Goal: Information Seeking & Learning: Learn about a topic

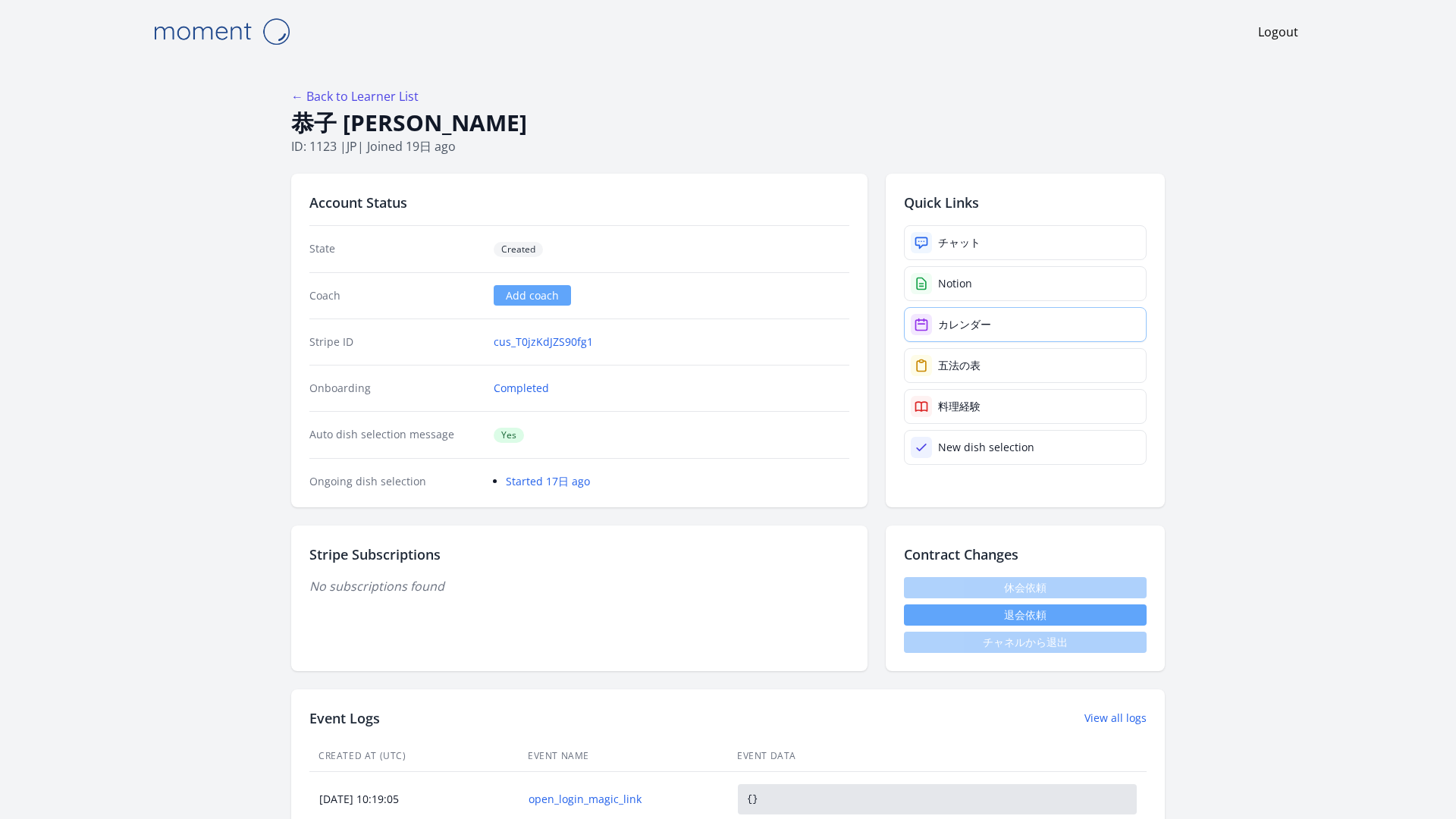
click at [938, 317] on div "カレンダー" at bounding box center [965, 324] width 53 height 15
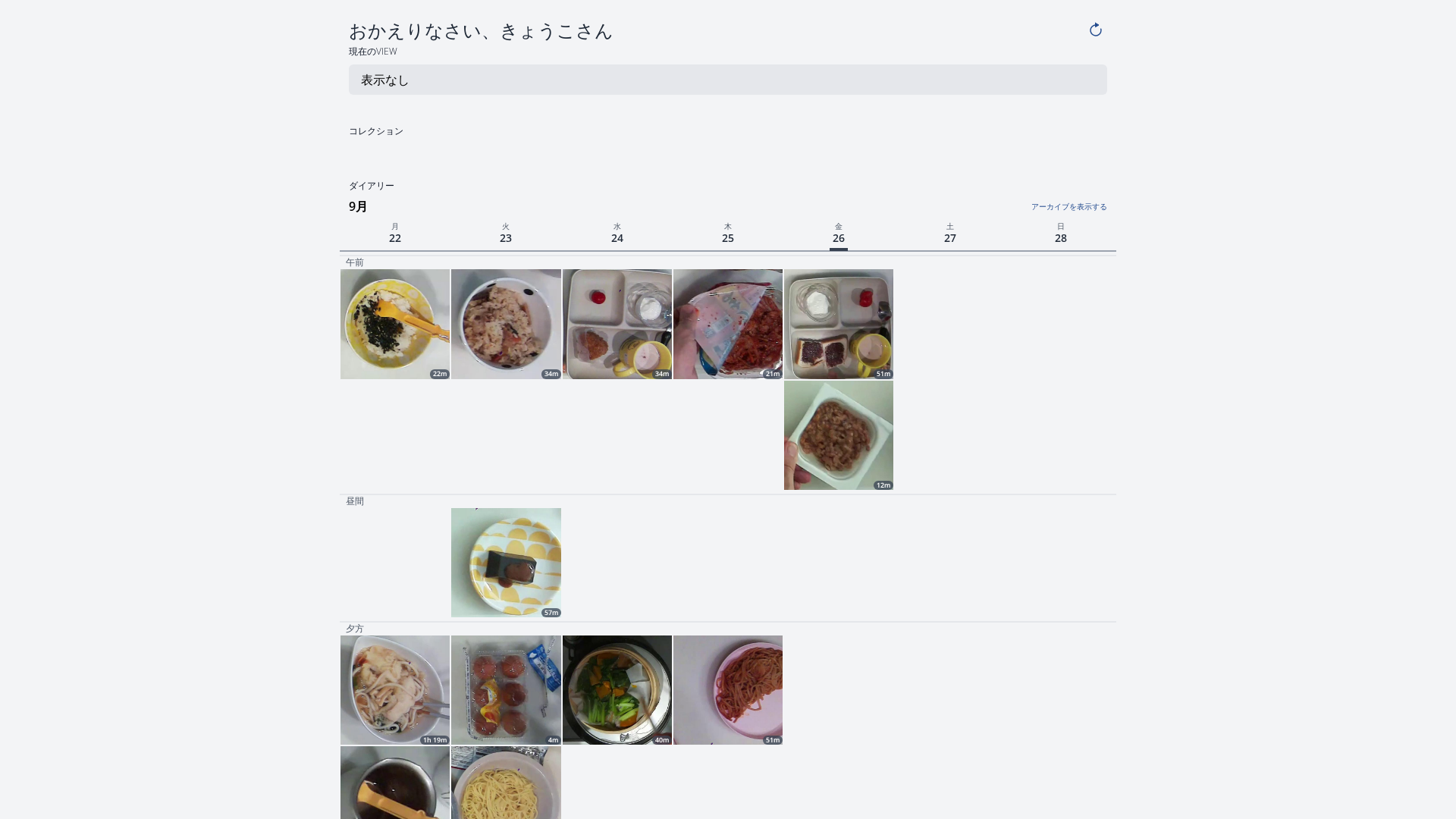
click at [833, 284] on img at bounding box center [839, 324] width 109 height 109
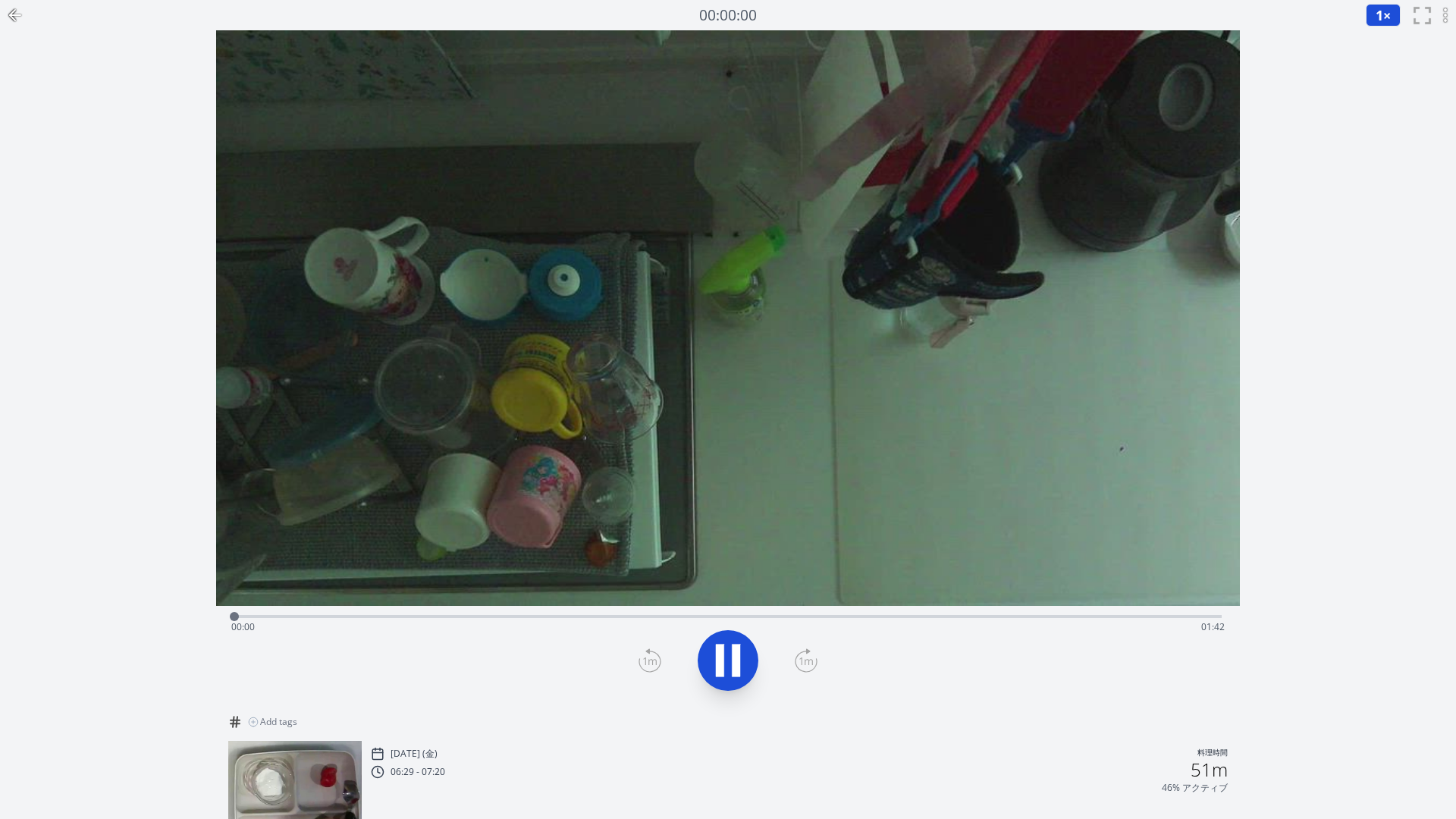
click at [586, 615] on div "Time elapsed: 00:00 Time remaining: 01:42" at bounding box center [728, 627] width 994 height 25
click at [913, 615] on div "Time elapsed: 00:38 Time remaining: 01:04" at bounding box center [728, 627] width 994 height 25
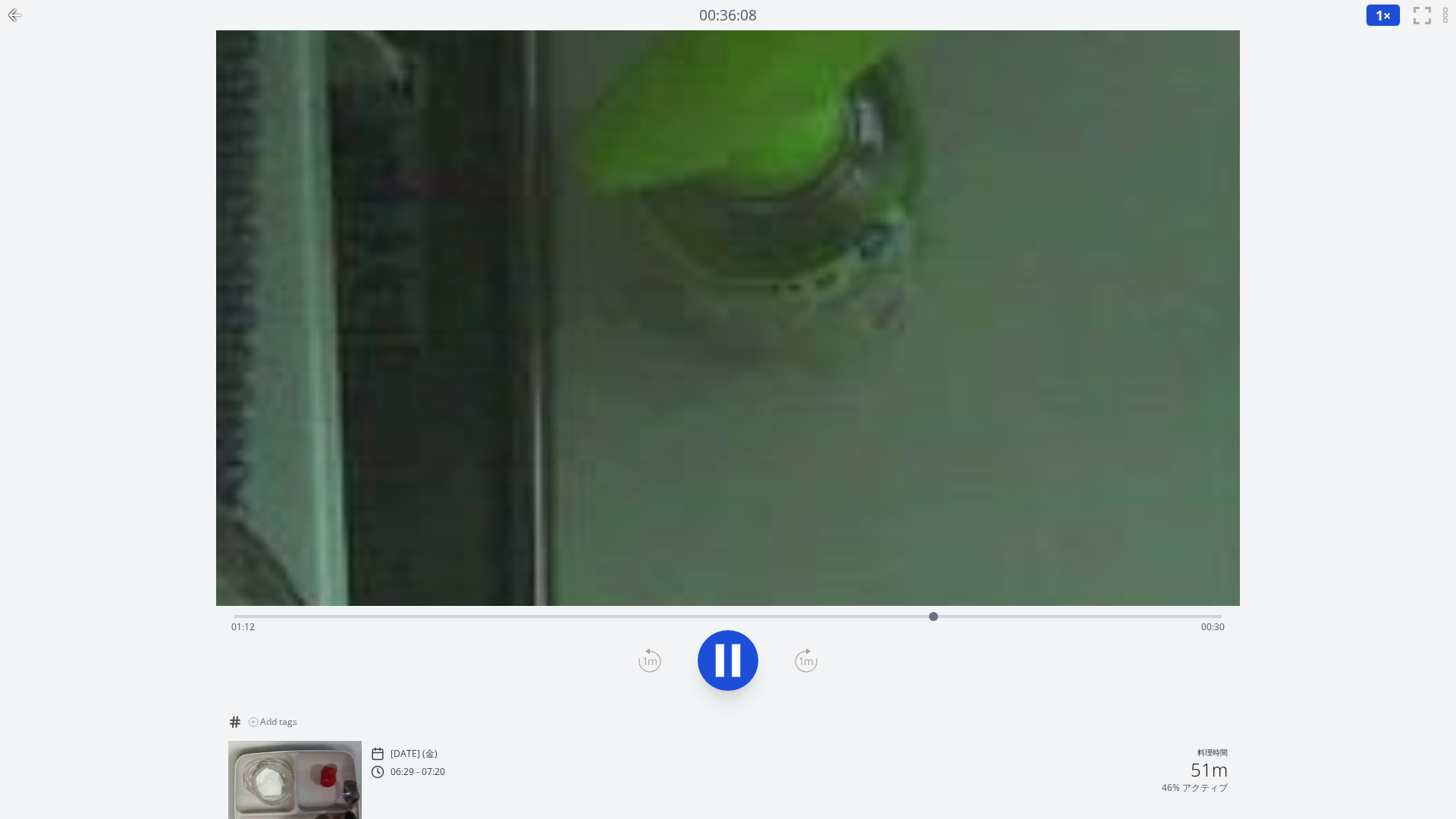
click at [10, 12] on icon at bounding box center [13, 15] width 5 height 10
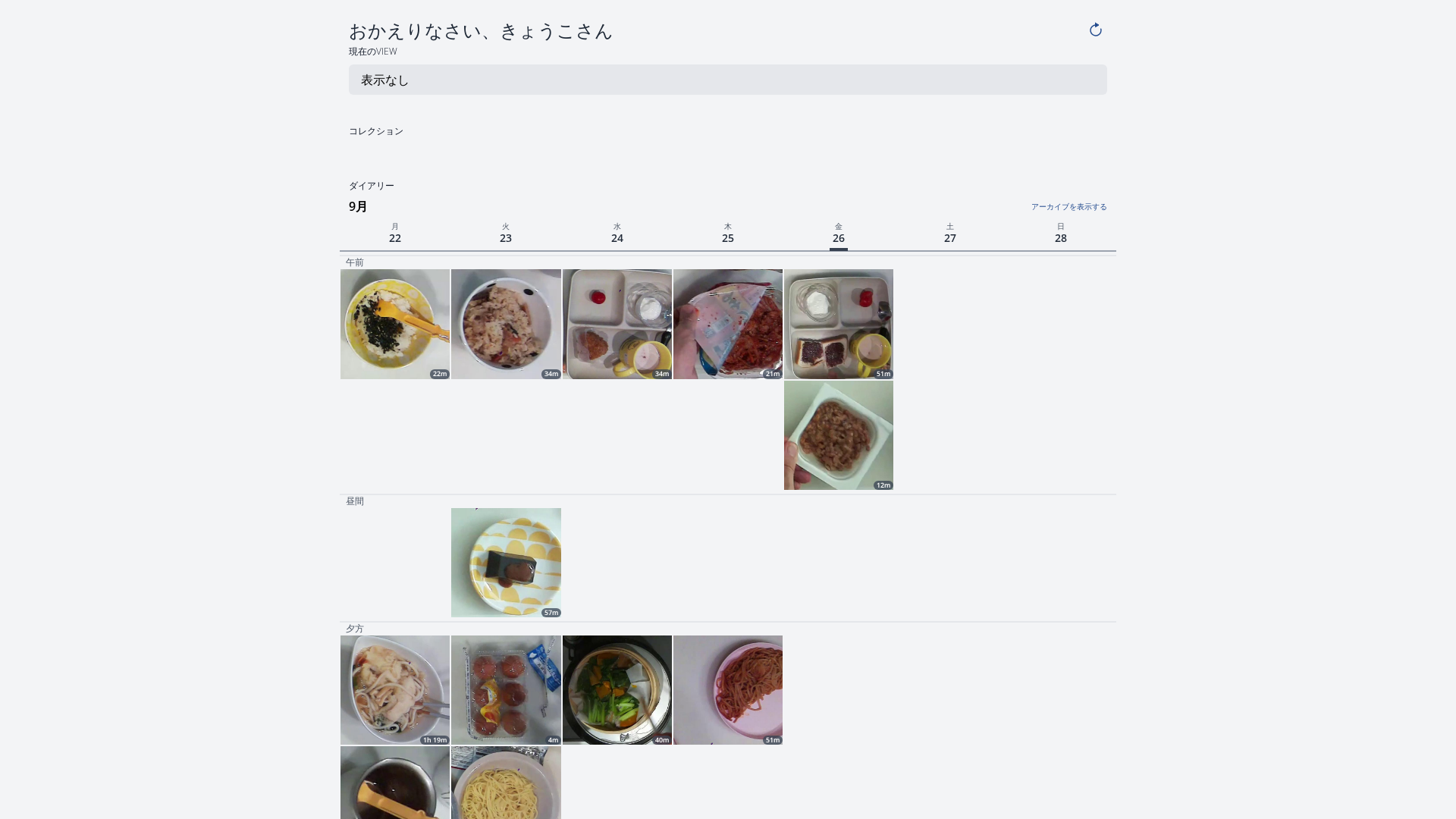
click at [522, 297] on img at bounding box center [506, 324] width 109 height 109
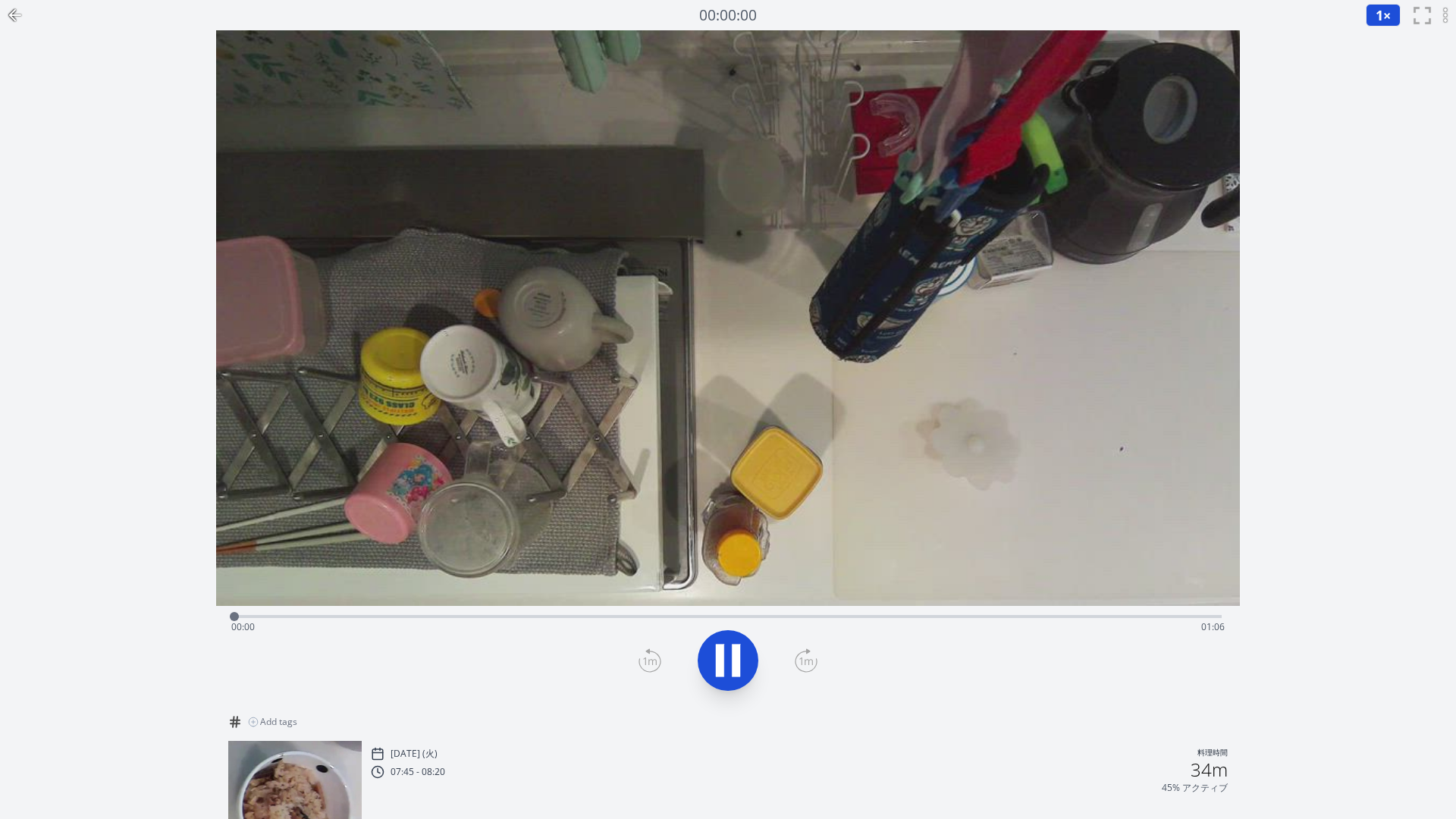
click at [641, 606] on div "Time elapsed: 00:00 Time remaining: 01:06" at bounding box center [728, 615] width 988 height 18
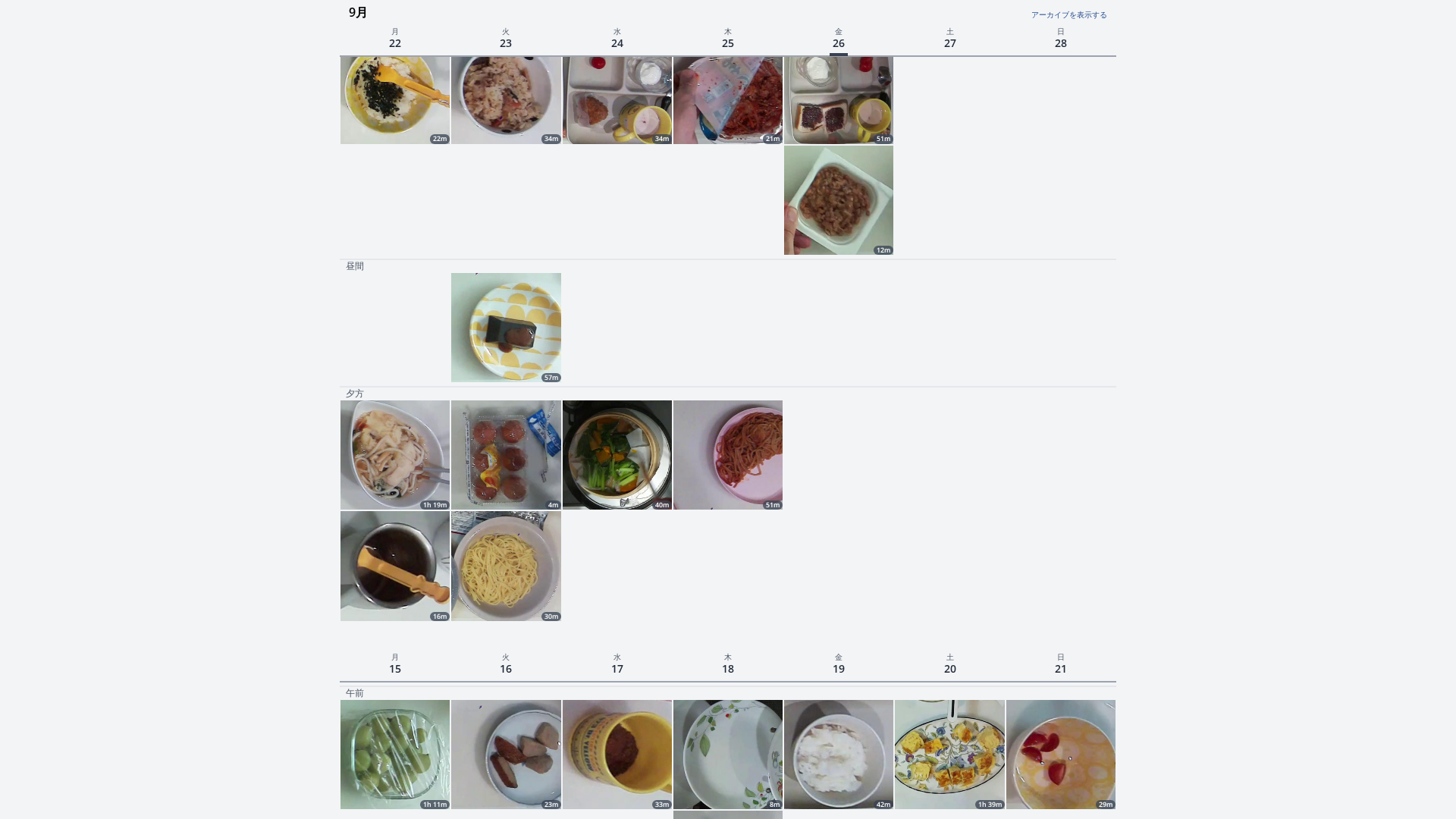
scroll to position [237, 0]
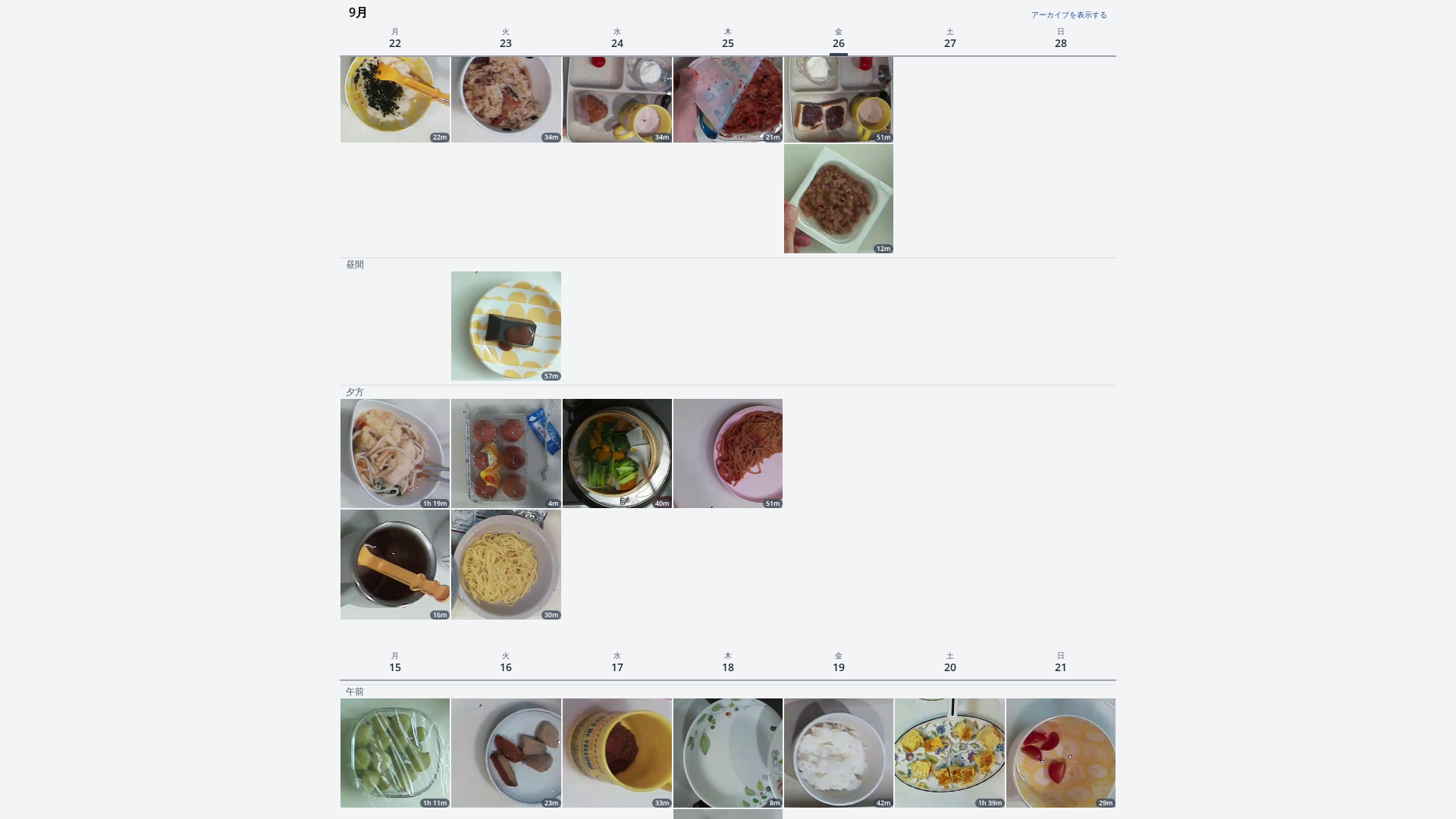
click at [602, 399] on img at bounding box center [617, 454] width 109 height 109
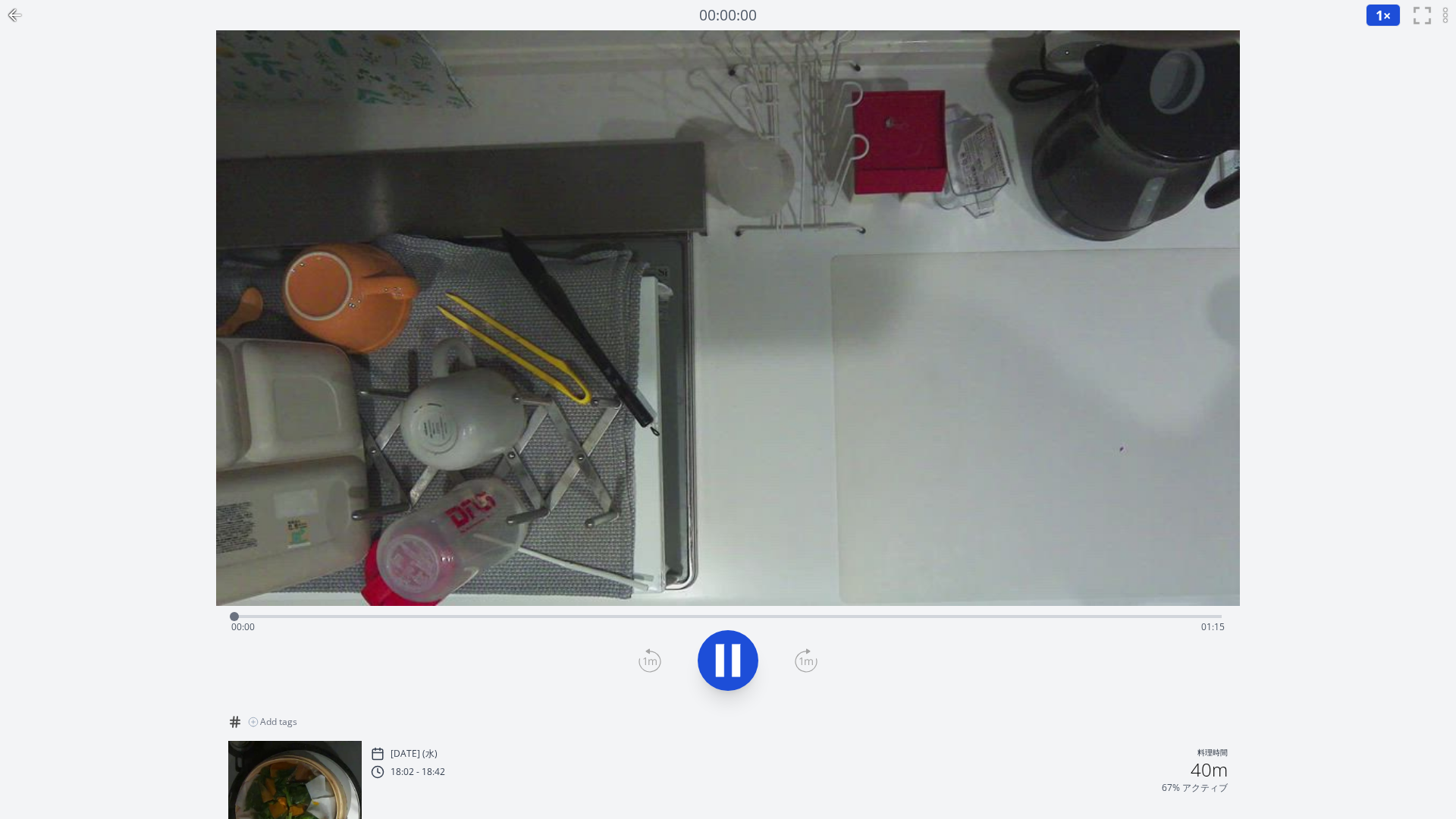
click at [366, 615] on div "Time elapsed: 00:00 Time remaining: 01:15" at bounding box center [728, 627] width 994 height 25
click at [483, 615] on div "Time elapsed: 00:11 Time remaining: 01:04" at bounding box center [728, 627] width 994 height 25
click at [539, 606] on div "Time elapsed: 00:19 Time remaining: 00:56" at bounding box center [728, 615] width 988 height 18
click at [588, 606] on div "Time elapsed: 00:23 Time remaining: 00:52" at bounding box center [728, 615] width 988 height 18
click at [669, 615] on div "Time elapsed: 00:26 Time remaining: 00:49" at bounding box center [728, 627] width 994 height 25
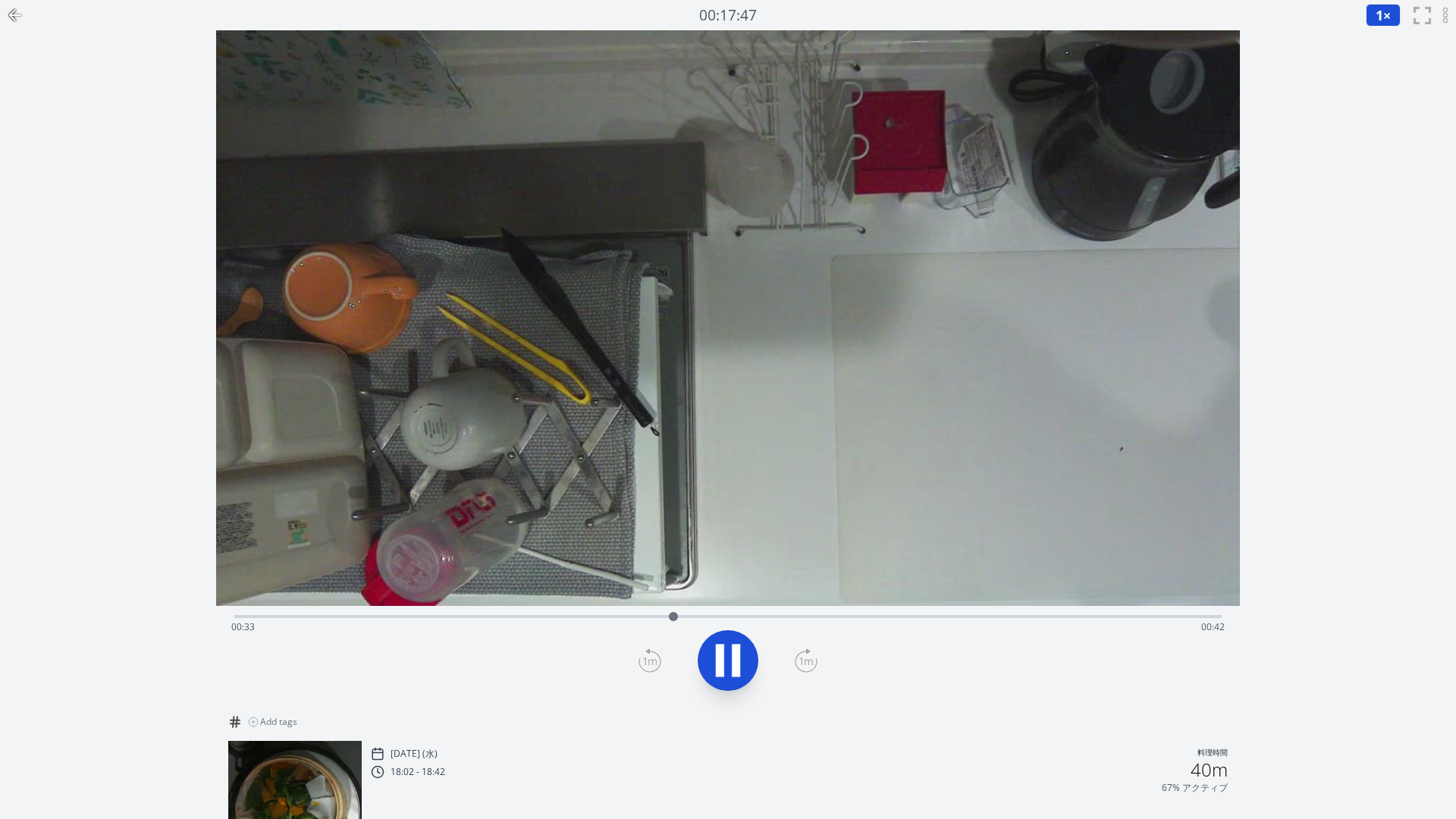
click at [767, 615] on div "Time elapsed: 00:33 Time remaining: 00:42" at bounding box center [728, 627] width 994 height 25
click at [1058, 615] on div "Time elapsed: 00:40 Time remaining: 00:35" at bounding box center [728, 627] width 994 height 25
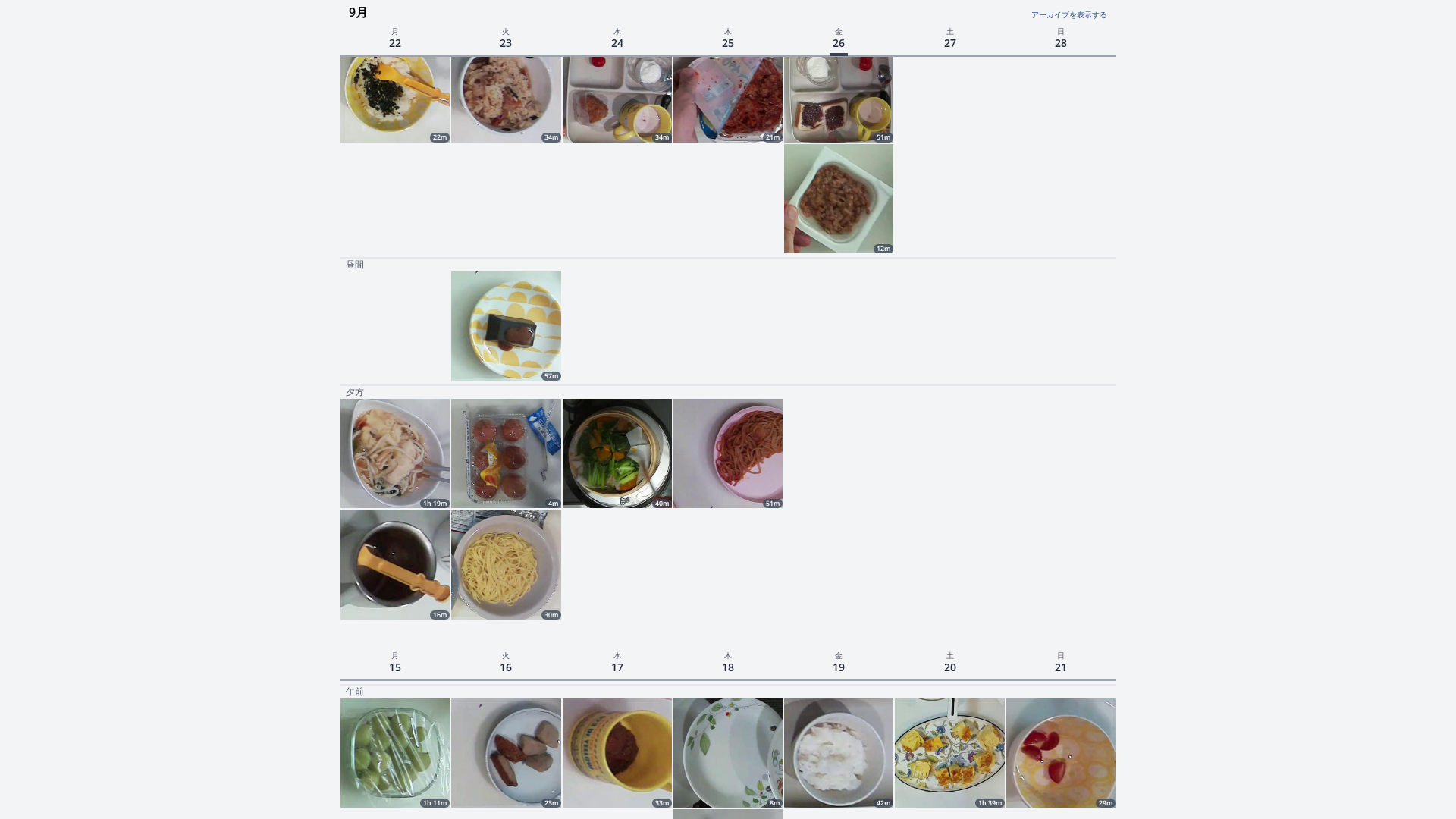
click at [513, 510] on img at bounding box center [506, 564] width 109 height 109
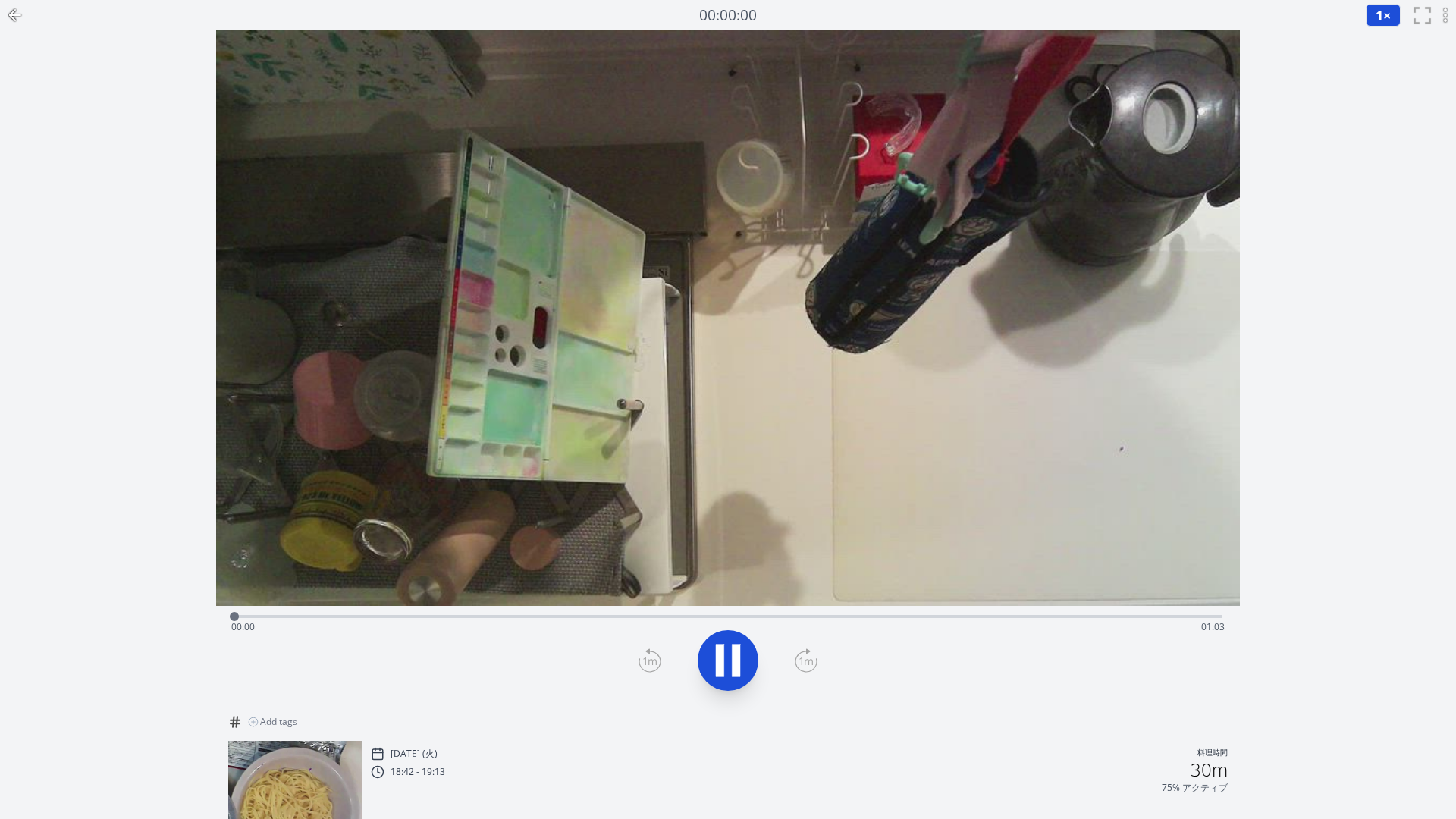
click at [517, 606] on div "Time elapsed: 00:00 Time remaining: 01:03" at bounding box center [728, 615] width 988 height 18
click at [801, 615] on div "Time elapsed: 00:19 Time remaining: 00:44" at bounding box center [728, 627] width 994 height 25
click at [644, 606] on div "Time elapsed: 00:39 Time remaining: 00:24" at bounding box center [728, 615] width 988 height 18
click at [608, 615] on div "Time elapsed: 00:27 Time remaining: 00:35" at bounding box center [728, 627] width 994 height 25
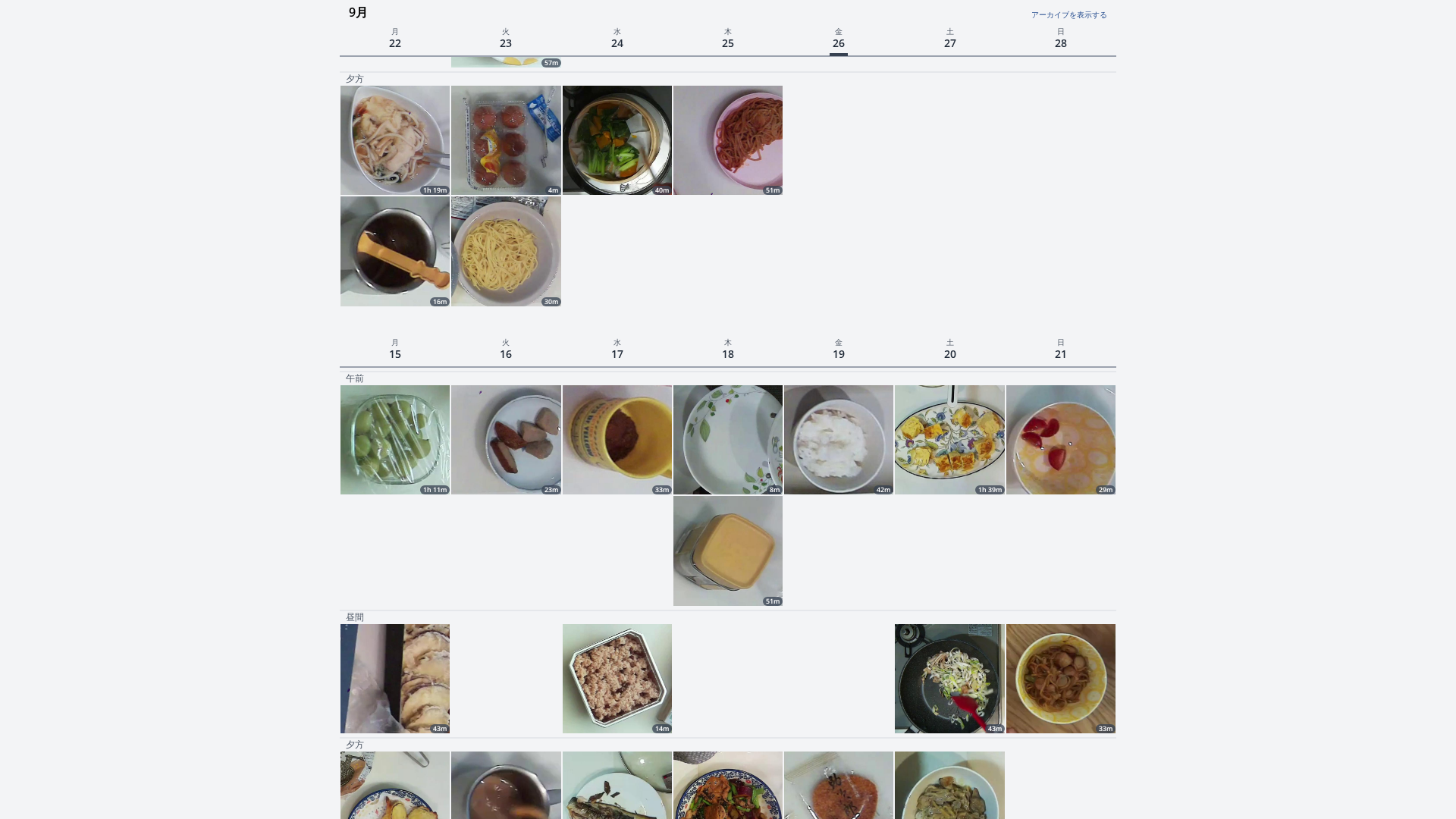
scroll to position [551, 0]
click at [935, 385] on img at bounding box center [949, 439] width 109 height 109
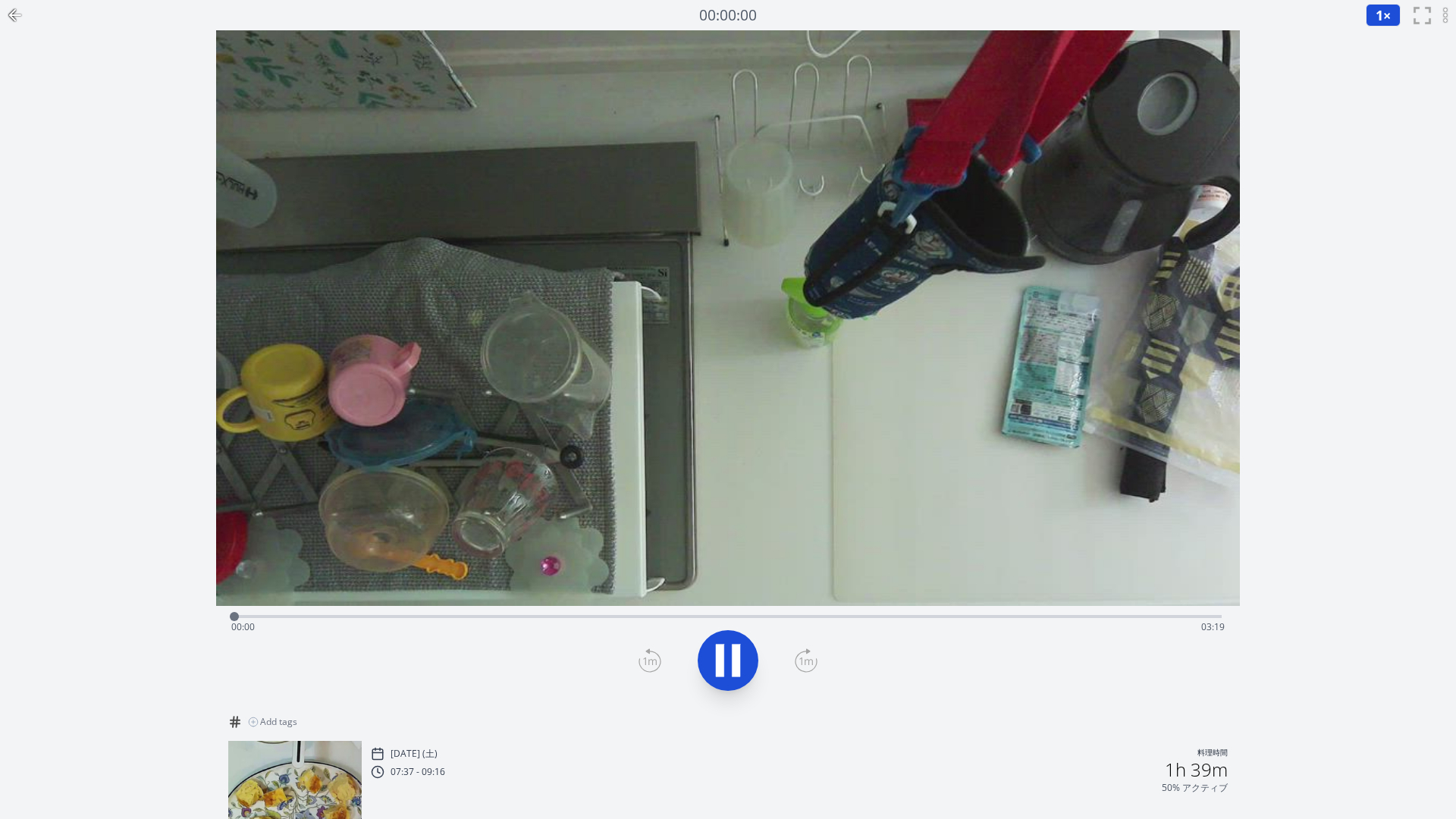
click at [374, 606] on div "Time elapsed: 00:00 Time remaining: 03:19" at bounding box center [728, 615] width 988 height 18
click at [455, 606] on div "Time elapsed: 00:28 Time remaining: 02:51" at bounding box center [728, 615] width 988 height 18
click at [553, 615] on div "Time elapsed: 00:44 Time remaining: 02:35" at bounding box center [728, 627] width 994 height 25
click at [529, 606] on div "Time elapsed: 01:04 Time remaining: 02:15" at bounding box center [728, 615] width 988 height 18
click at [475, 615] on div "Time elapsed: 00:59 Time remaining: 02:20" at bounding box center [728, 627] width 994 height 25
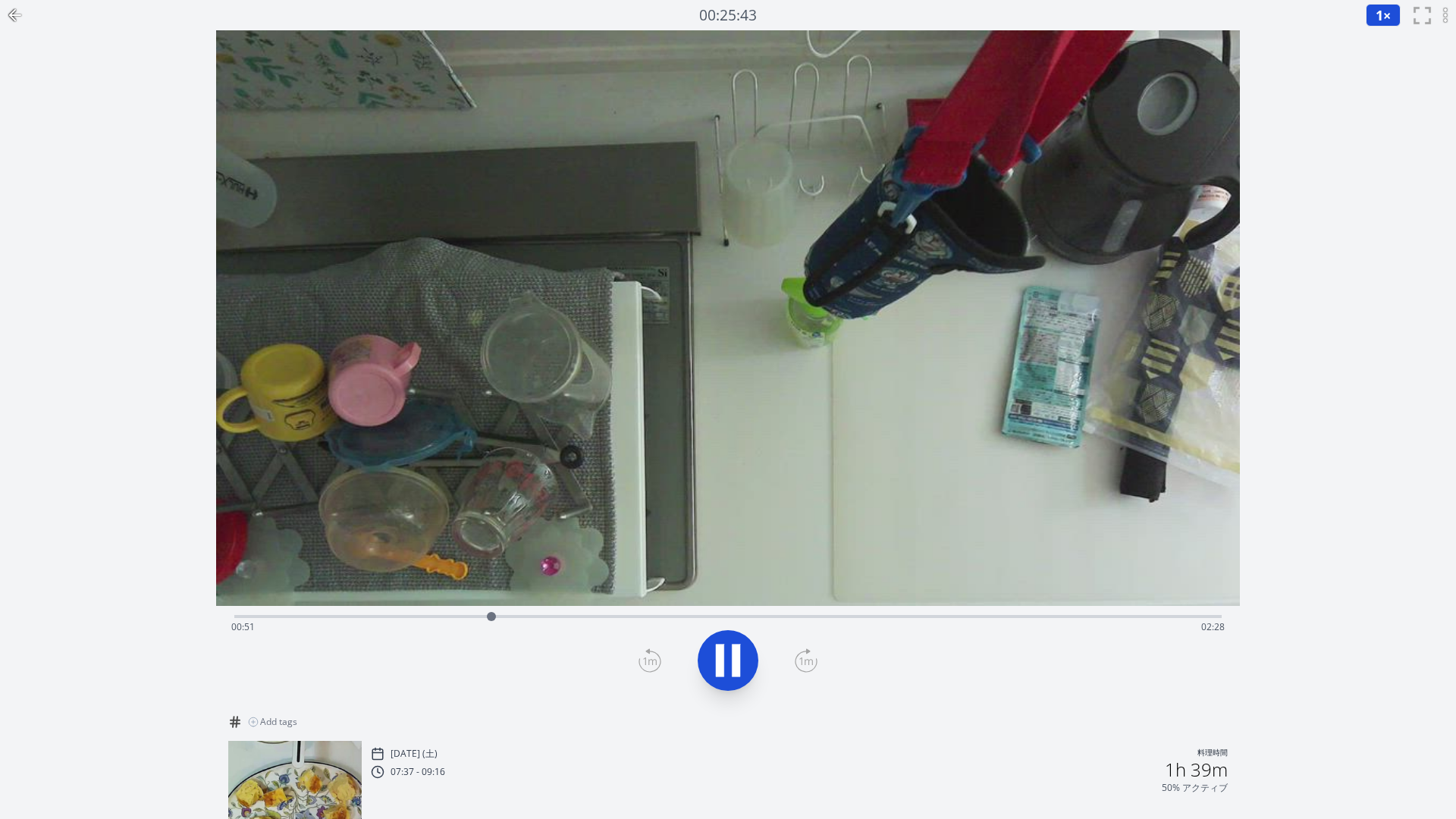
drag, startPoint x: 1397, startPoint y: 3, endPoint x: 282, endPoint y: 628, distance: 1278.2
click at [1397, 3] on button "1 ×" at bounding box center [1383, 14] width 35 height 23
click at [1398, 122] on li "2×" at bounding box center [1387, 134] width 43 height 25
click at [725, 653] on icon at bounding box center [728, 661] width 43 height 43
